Goal: Task Accomplishment & Management: Manage account settings

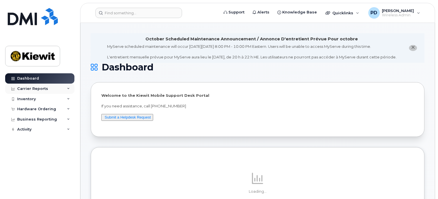
click at [51, 86] on div "Carrier Reports" at bounding box center [39, 89] width 69 height 10
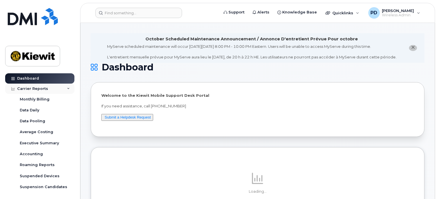
click at [67, 88] on icon at bounding box center [68, 88] width 3 height 3
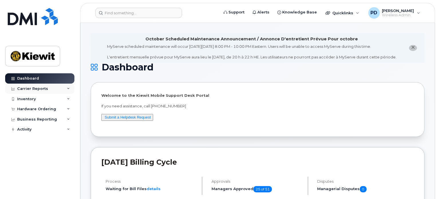
click at [66, 87] on div "Carrier Reports" at bounding box center [39, 89] width 69 height 10
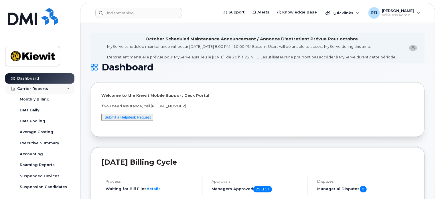
click at [66, 87] on div "Carrier Reports" at bounding box center [39, 89] width 69 height 10
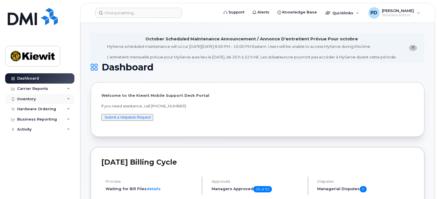
click at [71, 98] on div "Inventory" at bounding box center [39, 99] width 69 height 10
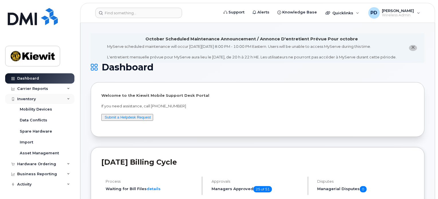
click at [69, 99] on icon at bounding box center [68, 99] width 3 height 3
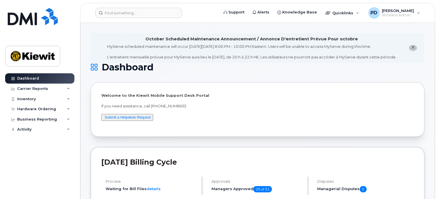
click at [215, 63] on li "October Scheduled Maintenance Announcement / Annonce D'entretient Prévue Pour o…" at bounding box center [258, 47] width 334 height 29
click at [69, 88] on icon at bounding box center [68, 88] width 3 height 3
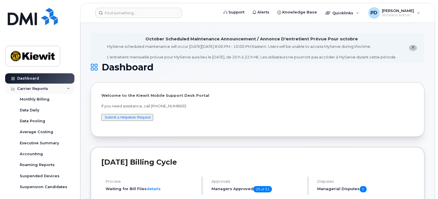
click at [70, 89] on div "Carrier Reports" at bounding box center [39, 89] width 69 height 10
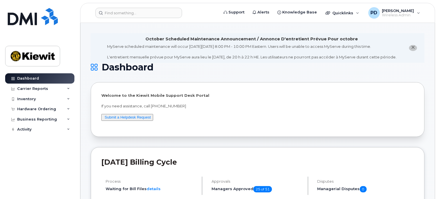
click at [192, 63] on li "October Scheduled Maintenance Announcement / Annonce D'entretient Prévue Pour o…" at bounding box center [258, 47] width 334 height 29
click at [173, 63] on li "October Scheduled Maintenance Announcement / Annonce D'entretient Prévue Pour o…" at bounding box center [258, 47] width 334 height 29
click at [165, 70] on h1 "Dashboard" at bounding box center [256, 67] width 331 height 9
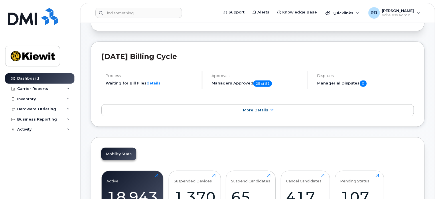
scroll to position [115, 0]
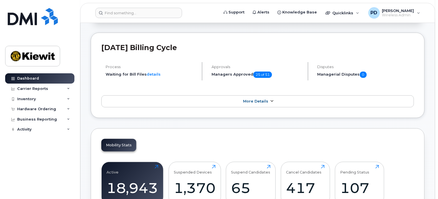
click at [262, 103] on span "More Details" at bounding box center [255, 101] width 25 height 4
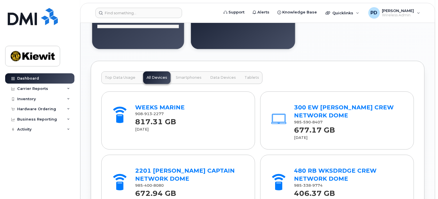
scroll to position [705, 0]
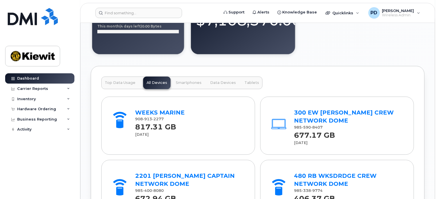
click at [167, 66] on div "Welcome to the Kiewit Mobile Support Desk Portal If you need assistance, call 8…" at bounding box center [258, 55] width 334 height 1356
click at [150, 68] on div "Welcome to the Kiewit Mobile Support Desk Portal If you need assistance, call 8…" at bounding box center [258, 55] width 334 height 1356
click at [69, 91] on div "Carrier Reports" at bounding box center [39, 89] width 69 height 10
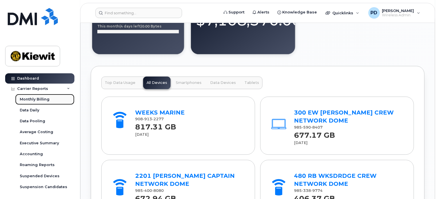
click at [39, 98] on div "Monthly Billing" at bounding box center [35, 99] width 30 height 5
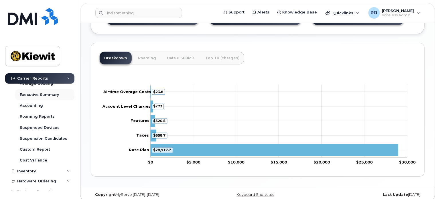
scroll to position [64, 0]
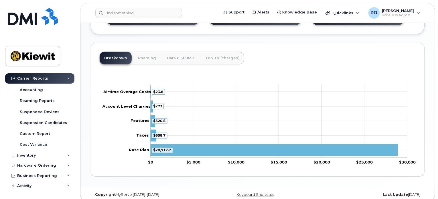
click at [68, 77] on icon at bounding box center [68, 78] width 3 height 3
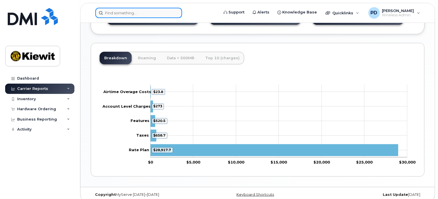
click at [125, 13] on input at bounding box center [138, 13] width 87 height 10
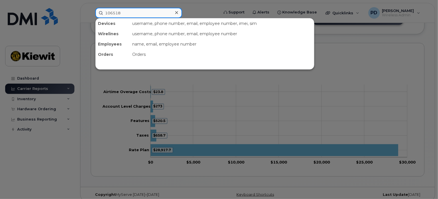
type input "106518"
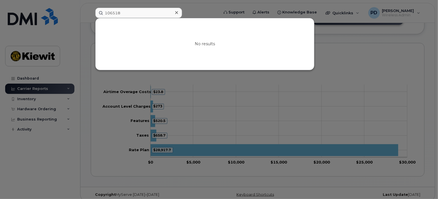
click at [88, 70] on div at bounding box center [219, 99] width 438 height 199
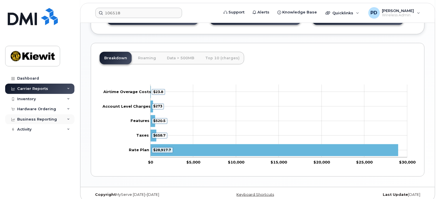
click at [68, 121] on div "Business Reporting" at bounding box center [39, 119] width 69 height 10
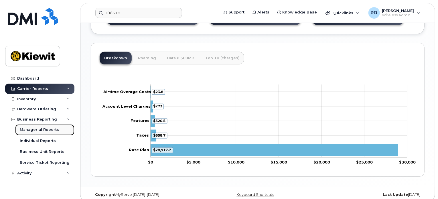
click at [58, 131] on link "Managerial Reports" at bounding box center [44, 129] width 59 height 11
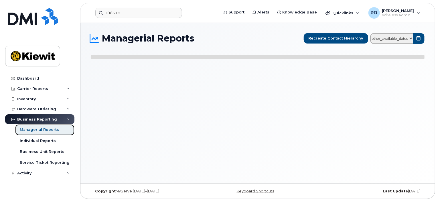
select select
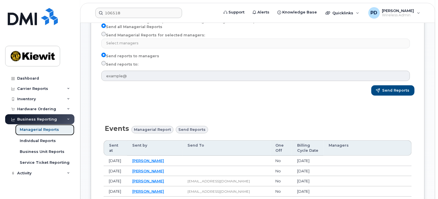
scroll to position [200, 0]
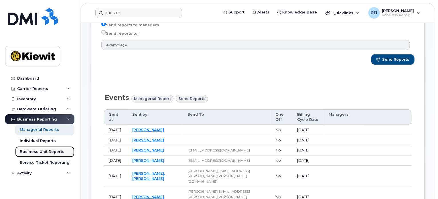
click at [50, 150] on div "Business Unit Reports" at bounding box center [42, 151] width 45 height 5
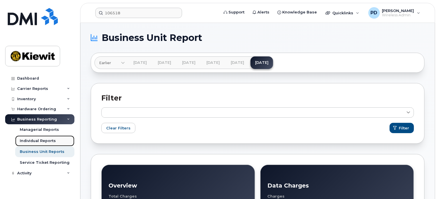
click at [48, 139] on div "Individual Reports" at bounding box center [38, 140] width 36 height 5
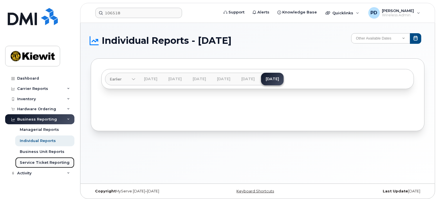
click at [45, 161] on div "Service Ticket Reporting" at bounding box center [45, 162] width 50 height 5
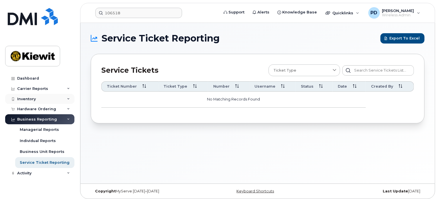
click at [64, 100] on div "Inventory" at bounding box center [39, 99] width 69 height 10
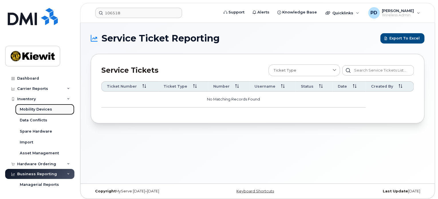
click at [55, 111] on link "Mobility Devices" at bounding box center [44, 109] width 59 height 11
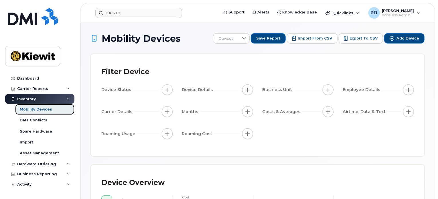
scroll to position [29, 0]
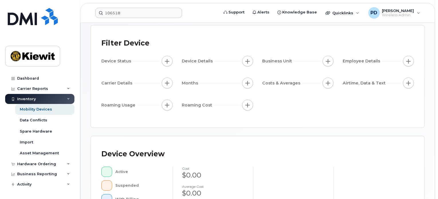
click at [280, 63] on span "Business Unit" at bounding box center [277, 61] width 31 height 6
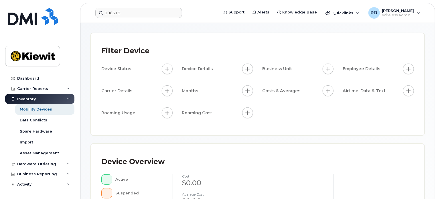
scroll to position [0, 0]
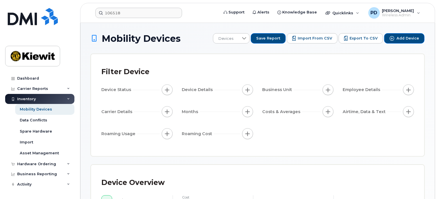
drag, startPoint x: 319, startPoint y: 90, endPoint x: 328, endPoint y: 91, distance: 9.0
click at [294, 90] on div "Business Unit" at bounding box center [277, 90] width 31 height 6
click at [248, 82] on div "Filter Device Device Status Device Details Business Unit Employee Details Carri…" at bounding box center [257, 104] width 313 height 81
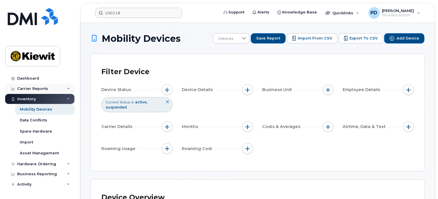
click at [68, 89] on icon at bounding box center [68, 88] width 3 height 3
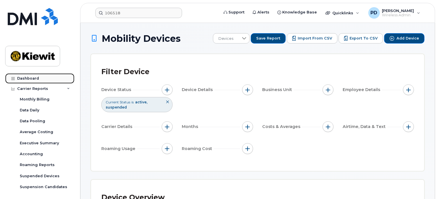
click at [47, 79] on link "Dashboard" at bounding box center [39, 78] width 69 height 10
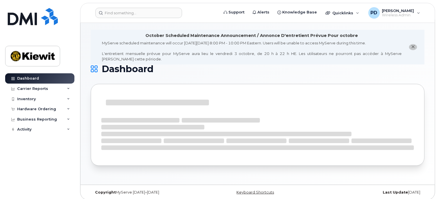
scroll to position [7, 0]
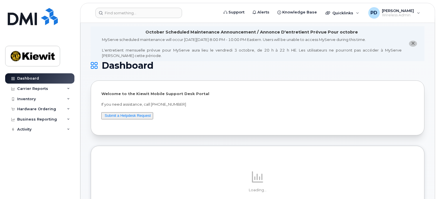
click at [412, 44] on icon "close notification" at bounding box center [413, 44] width 4 height 4
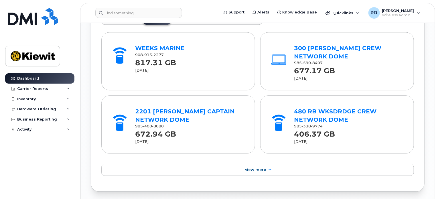
scroll to position [694, 0]
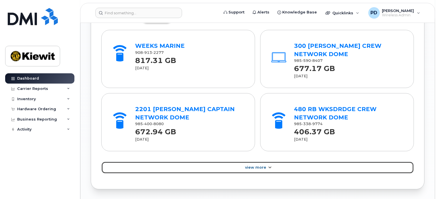
click at [256, 165] on span "View More" at bounding box center [255, 167] width 21 height 4
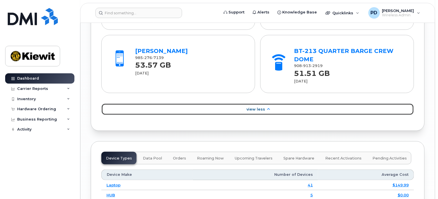
scroll to position [1209, 0]
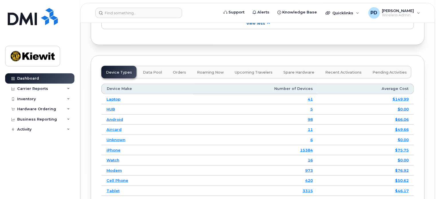
click at [210, 70] on span "Roaming Now" at bounding box center [210, 72] width 27 height 5
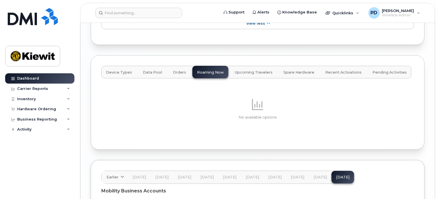
click at [179, 70] on span "Orders" at bounding box center [179, 72] width 13 height 5
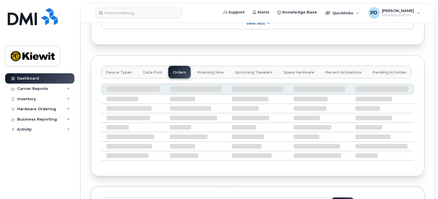
click at [144, 70] on span "Data Pool" at bounding box center [152, 72] width 19 height 5
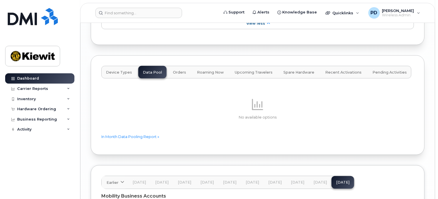
click at [127, 70] on span "Device Types" at bounding box center [119, 72] width 26 height 5
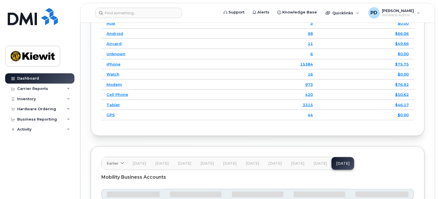
scroll to position [1405, 0]
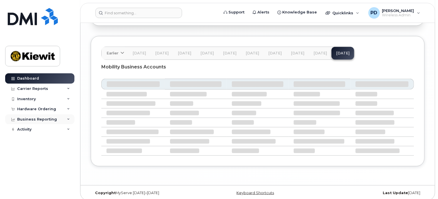
click at [67, 119] on icon at bounding box center [68, 119] width 3 height 3
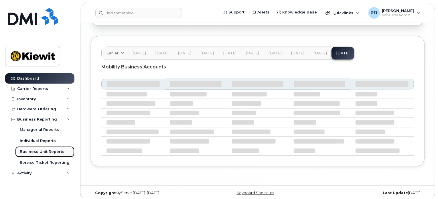
click at [58, 151] on div "Business Unit Reports" at bounding box center [42, 151] width 45 height 5
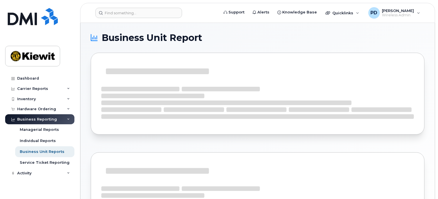
click at [90, 66] on div "Business Unit Report" at bounding box center [257, 138] width 354 height 230
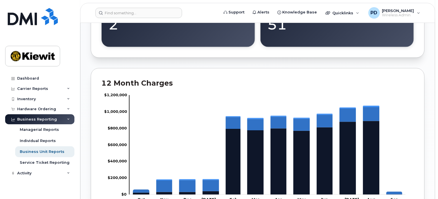
scroll to position [372, 0]
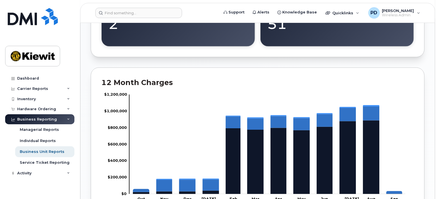
click at [85, 72] on div "Business Unit Report Earlier Mar 2025 Feb 2025 Jan 2025 Dec 2024 Nov 2024 Oct 2…" at bounding box center [257, 47] width 354 height 792
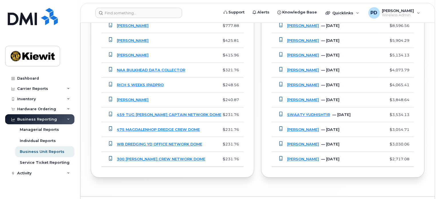
scroll to position [632, 0]
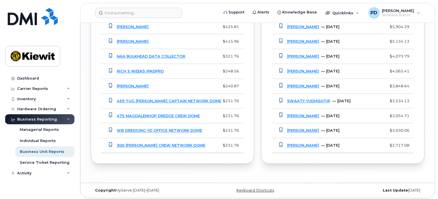
click at [58, 165] on div "Service Ticket Reporting" at bounding box center [45, 162] width 50 height 5
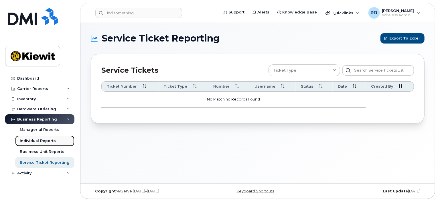
click at [56, 143] on link "Individual Reports" at bounding box center [44, 140] width 59 height 11
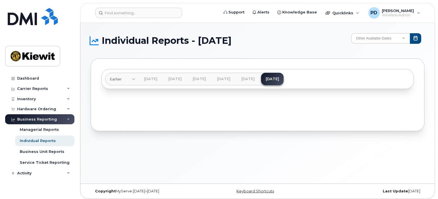
click at [88, 82] on div "Individual Reports - September 2025 Other Available Dates December November Oct…" at bounding box center [257, 103] width 354 height 161
click at [47, 131] on div "Managerial Reports" at bounding box center [39, 129] width 39 height 5
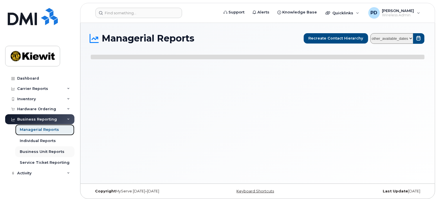
select select
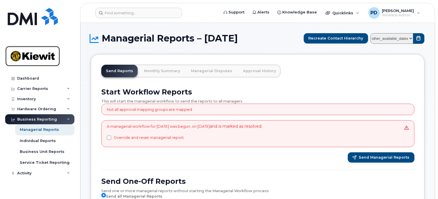
click at [52, 62] on img at bounding box center [33, 56] width 44 height 17
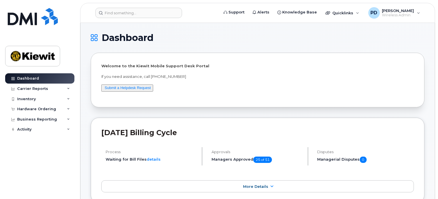
click at [70, 90] on div "Carrier Reports" at bounding box center [39, 89] width 69 height 10
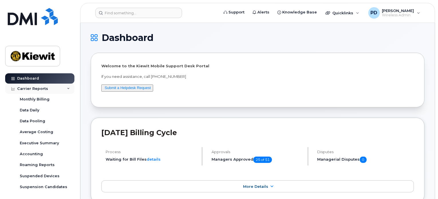
click at [70, 90] on div "Carrier Reports" at bounding box center [39, 89] width 69 height 10
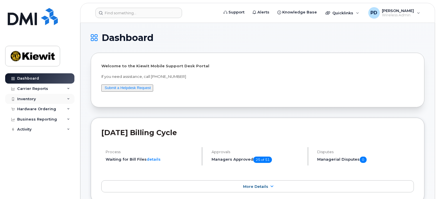
click at [70, 98] on div "Inventory" at bounding box center [39, 99] width 69 height 10
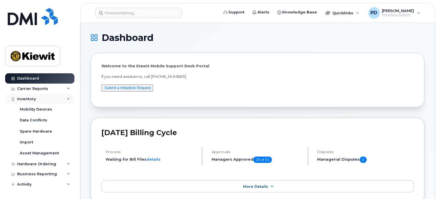
click at [70, 98] on div "Inventory" at bounding box center [39, 99] width 69 height 10
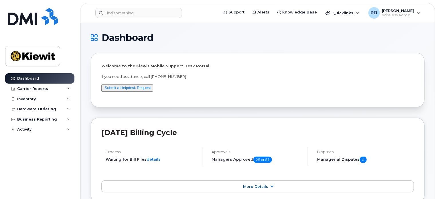
click at [237, 40] on h1 "Dashboard" at bounding box center [256, 37] width 331 height 9
click at [92, 37] on icon at bounding box center [94, 37] width 7 height 7
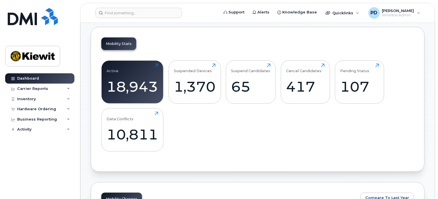
scroll to position [200, 0]
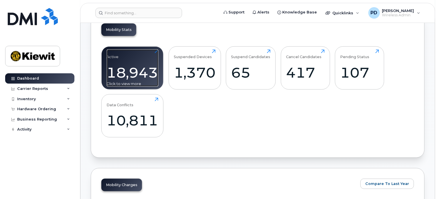
click at [132, 83] on div "Click to view more" at bounding box center [133, 83] width 52 height 5
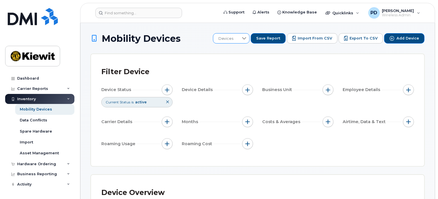
click at [247, 40] on icon at bounding box center [244, 38] width 5 height 5
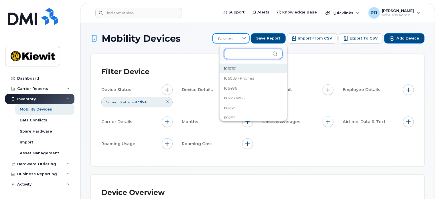
click at [249, 54] on input "text" at bounding box center [253, 54] width 58 height 10
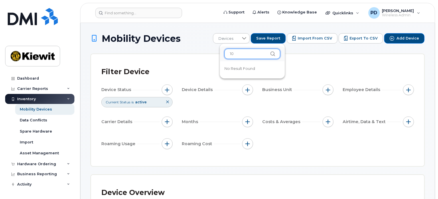
type input "1"
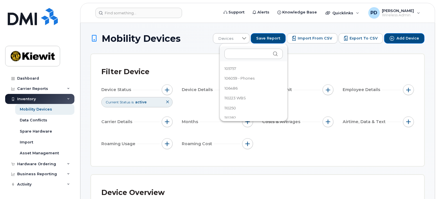
click at [322, 67] on div "Filter Device" at bounding box center [257, 71] width 313 height 15
click at [329, 88] on span "button" at bounding box center [328, 90] width 5 height 5
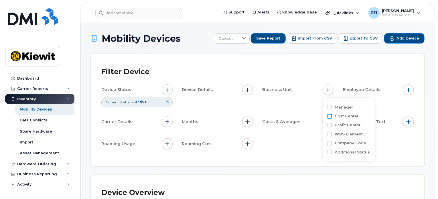
click at [331, 116] on input "Cost Center" at bounding box center [330, 116] width 5 height 5
checkbox input "true"
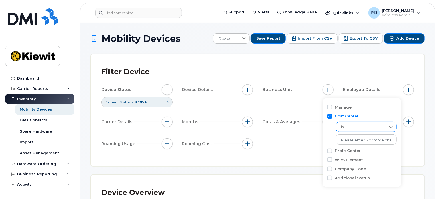
click at [360, 127] on span "is" at bounding box center [361, 127] width 50 height 10
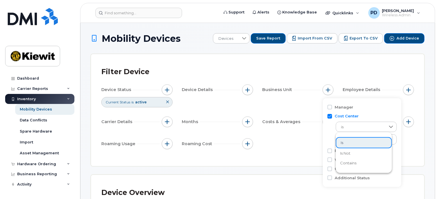
click at [354, 161] on span "contains" at bounding box center [348, 162] width 16 height 5
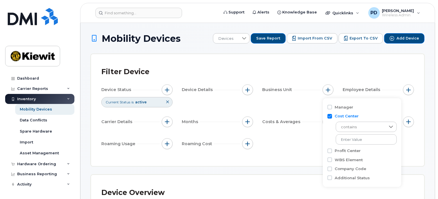
click at [352, 134] on div "contains" at bounding box center [362, 132] width 69 height 26
drag, startPoint x: 351, startPoint y: 137, endPoint x: 356, endPoint y: 138, distance: 5.4
click at [351, 137] on input "text" at bounding box center [367, 139] width 62 height 10
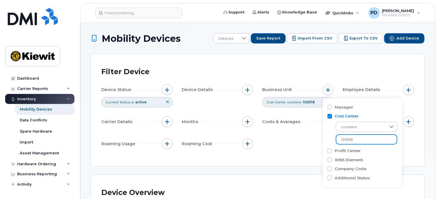
type input "106518"
click at [329, 67] on div "Filter Device" at bounding box center [257, 71] width 313 height 15
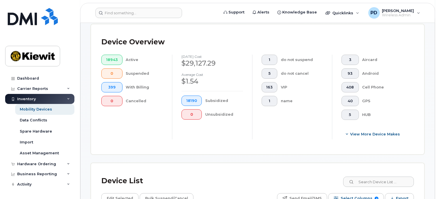
scroll to position [57, 0]
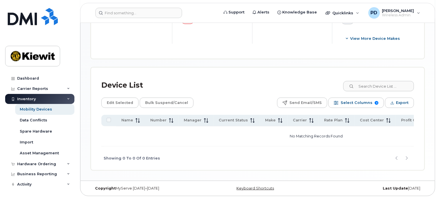
scroll to position [247, 0]
click at [347, 104] on span "Select Columns" at bounding box center [357, 102] width 32 height 9
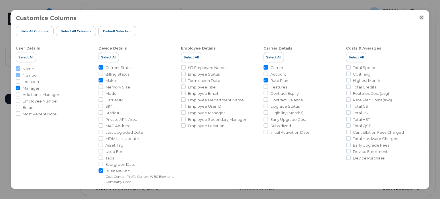
click at [421, 19] on icon "Close" at bounding box center [421, 17] width 5 height 5
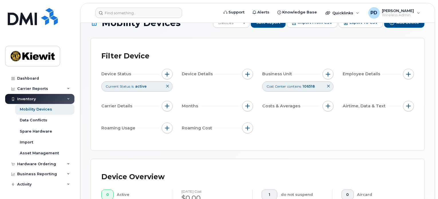
scroll to position [0, 0]
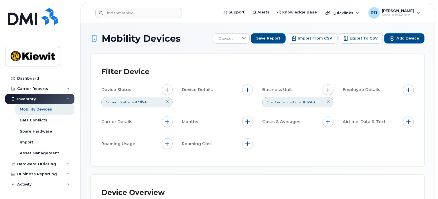
click at [328, 102] on icon at bounding box center [328, 101] width 3 height 3
click at [331, 93] on button "button" at bounding box center [328, 89] width 11 height 11
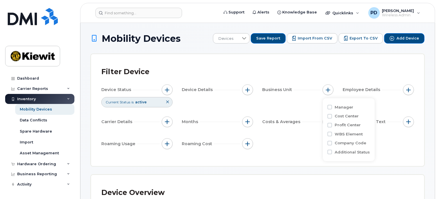
click at [332, 136] on div "WBS Element" at bounding box center [349, 133] width 43 height 5
click at [331, 134] on input "WBS Element" at bounding box center [330, 134] width 5 height 5
checkbox input "true"
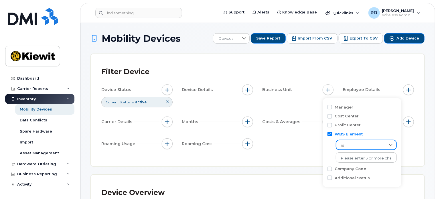
click at [350, 144] on span "is" at bounding box center [360, 145] width 49 height 10
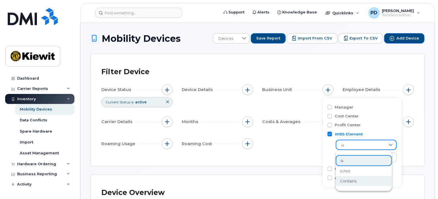
click at [349, 182] on span "contains" at bounding box center [348, 180] width 16 height 5
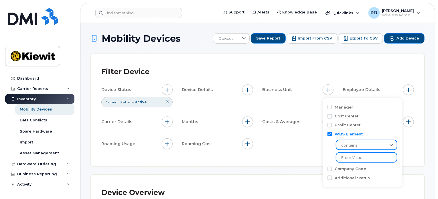
click at [353, 159] on input "text" at bounding box center [367, 157] width 62 height 10
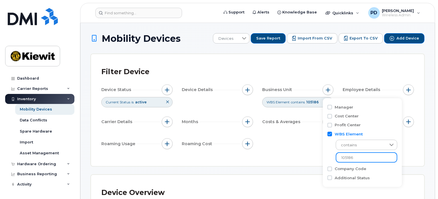
type input "105186"
click at [302, 148] on div "Device Status Current Status is active Device Details Business Unit WBS Element…" at bounding box center [257, 117] width 313 height 67
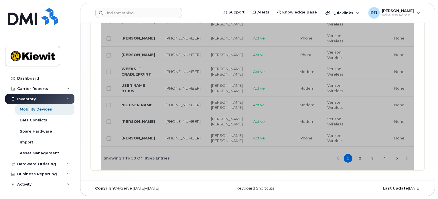
scroll to position [1348, 0]
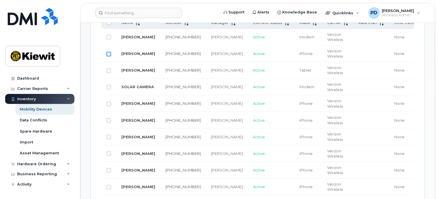
click at [109, 52] on input "Row Unselected" at bounding box center [109, 54] width 5 height 5
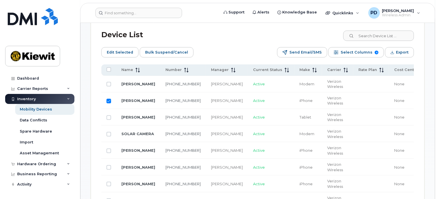
scroll to position [286, 0]
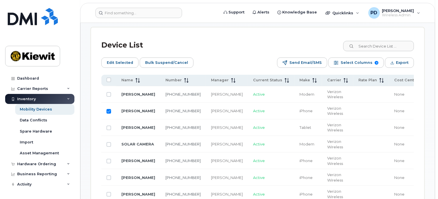
click at [110, 109] on div at bounding box center [109, 111] width 5 height 5
drag, startPoint x: 107, startPoint y: 111, endPoint x: 107, endPoint y: 129, distance: 17.8
click at [107, 111] on input "Row Selected" at bounding box center [109, 111] width 5 height 5
checkbox input "false"
click at [109, 126] on input "Row Unselected" at bounding box center [109, 128] width 5 height 5
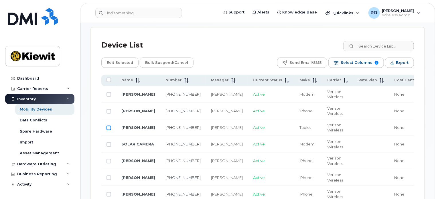
checkbox input "true"
click at [120, 64] on span "Edit Selected" at bounding box center [120, 62] width 26 height 9
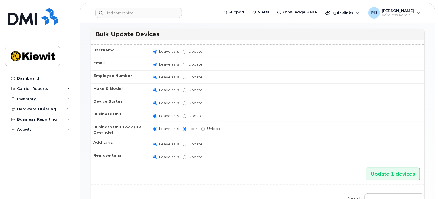
scroll to position [18, 0]
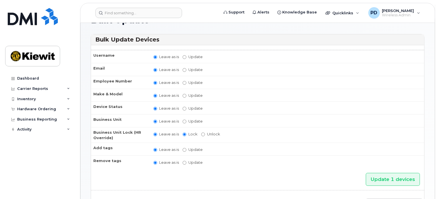
click at [187, 120] on label "Update" at bounding box center [193, 121] width 20 height 5
click at [186, 120] on input "Update" at bounding box center [185, 122] width 4 height 4
radio input "true"
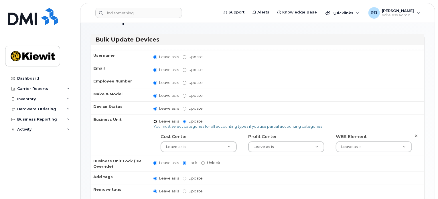
click at [153, 120] on input "Leave as is" at bounding box center [155, 122] width 4 height 4
radio input "true"
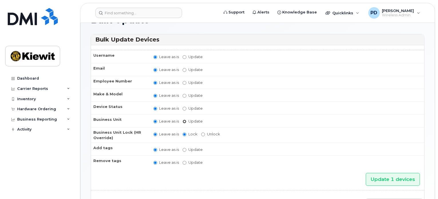
click at [186, 120] on input "Update" at bounding box center [185, 122] width 4 height 4
radio input "true"
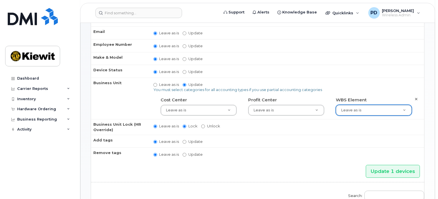
scroll to position [47, 0]
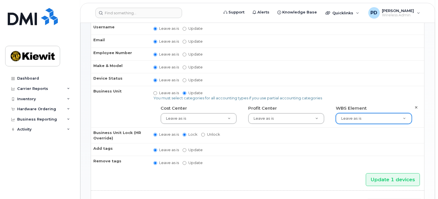
click at [157, 100] on div "You must select categories for all accounting types if you use partial accounti…" at bounding box center [286, 109] width 266 height 29
click at [155, 92] on input "Leave as is" at bounding box center [155, 93] width 4 height 4
radio input "true"
radio input "false"
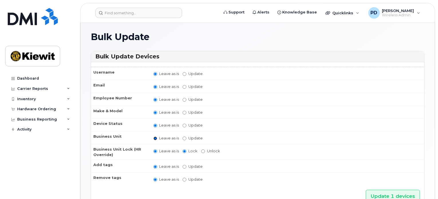
scroll to position [0, 0]
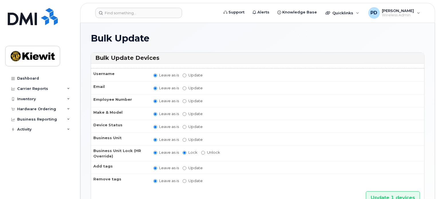
click at [167, 65] on div "Username Leave as is Update Email Leave as is Update Employee Number Leave as i…" at bounding box center [257, 175] width 333 height 223
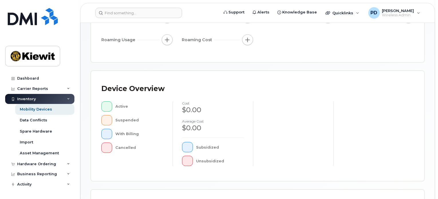
scroll to position [115, 0]
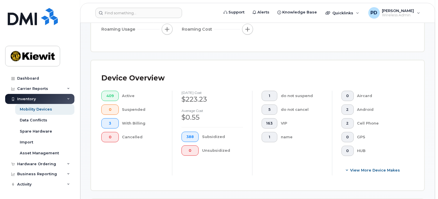
scroll to position [124, 0]
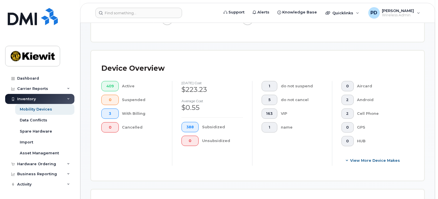
drag, startPoint x: 142, startPoint y: 45, endPoint x: 137, endPoint y: 41, distance: 6.7
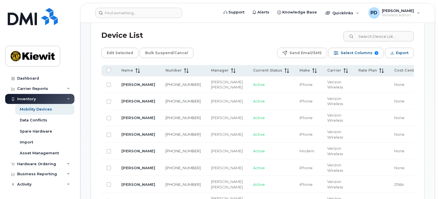
scroll to position [267, 0]
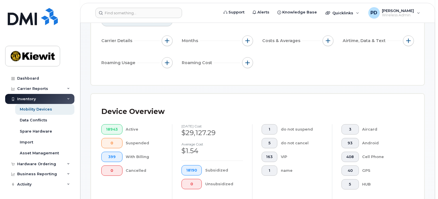
scroll to position [0, 0]
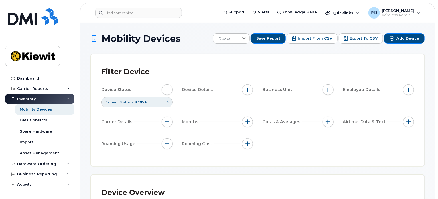
click at [237, 68] on div "Filter Device" at bounding box center [257, 71] width 313 height 15
click at [227, 67] on div "Filter Device" at bounding box center [257, 71] width 313 height 15
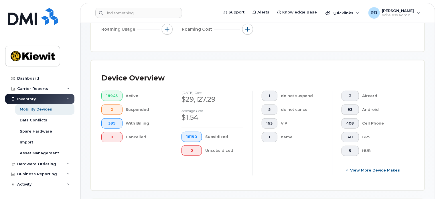
scroll to position [315, 0]
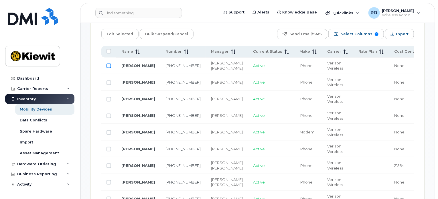
click at [109, 68] on input "Row Unselected" at bounding box center [109, 66] width 5 height 5
checkbox input "true"
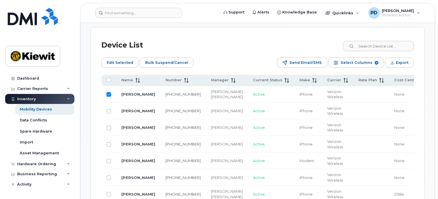
drag, startPoint x: 109, startPoint y: 78, endPoint x: 314, endPoint y: 38, distance: 208.9
click at [109, 78] on input "All items unselected" at bounding box center [109, 80] width 5 height 5
click at [108, 80] on input "All items unselected" at bounding box center [109, 80] width 5 height 5
checkbox input "false"
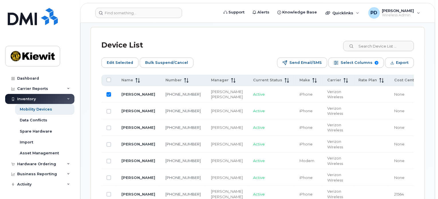
checkbox input "false"
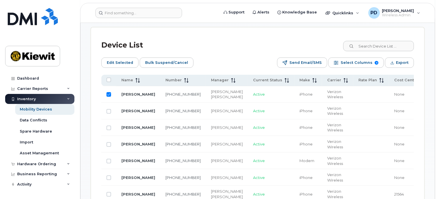
checkbox input "false"
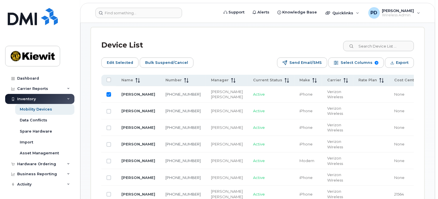
checkbox input "false"
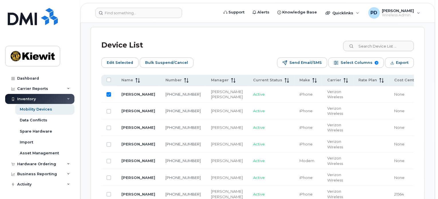
checkbox input "false"
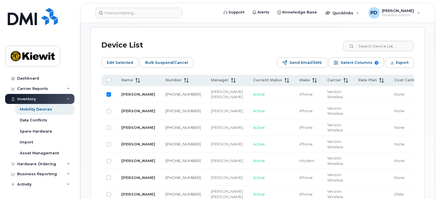
checkbox input "false"
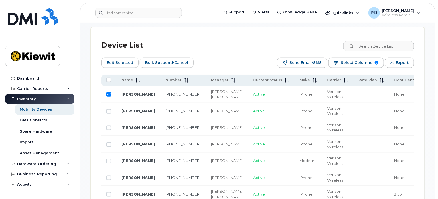
checkbox input "false"
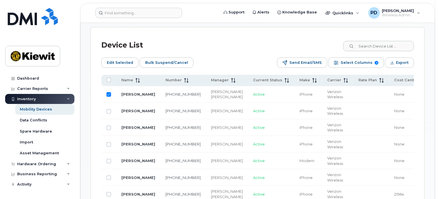
checkbox input "false"
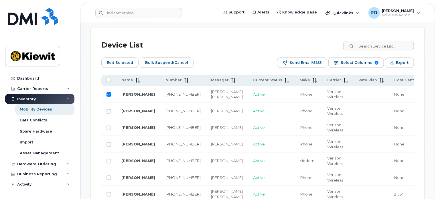
checkbox input "false"
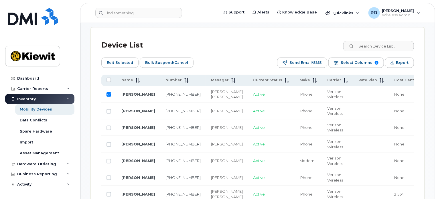
checkbox input "false"
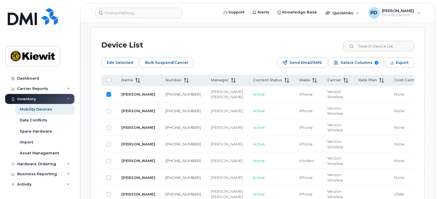
checkbox input "false"
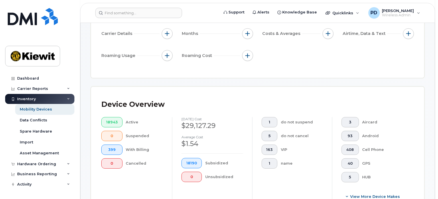
scroll to position [0, 0]
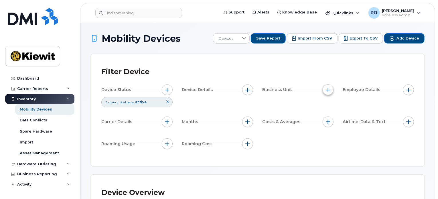
click at [331, 87] on button "button" at bounding box center [328, 89] width 11 height 11
click at [334, 134] on div "WBS Element" at bounding box center [349, 133] width 43 height 5
click at [328, 133] on input "WBS Element" at bounding box center [330, 134] width 5 height 5
checkbox input "true"
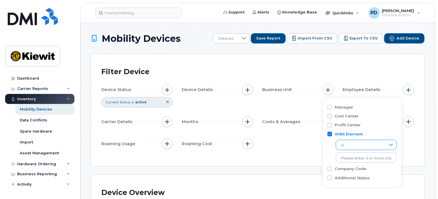
click at [357, 147] on span "is" at bounding box center [361, 145] width 50 height 10
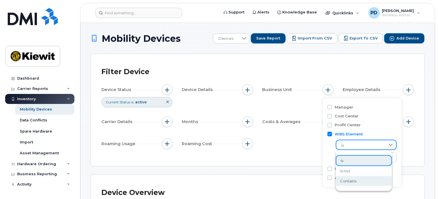
click at [358, 182] on li "contains" at bounding box center [364, 181] width 56 height 10
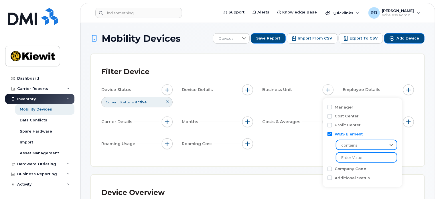
click at [362, 157] on input "text" at bounding box center [367, 157] width 62 height 10
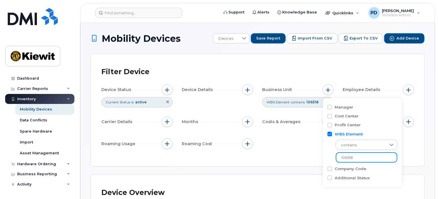
type input "106518"
click at [292, 71] on div "Filter Device" at bounding box center [257, 71] width 313 height 15
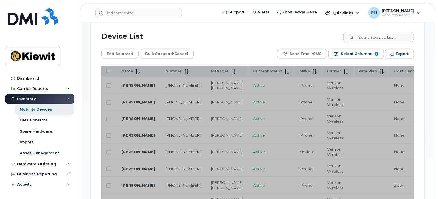
scroll to position [286, 0]
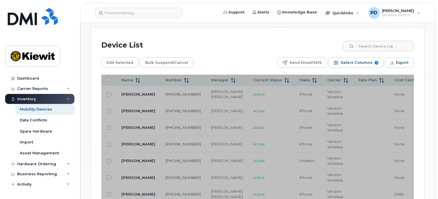
scroll to position [247, 0]
